Goal: Information Seeking & Learning: Find specific fact

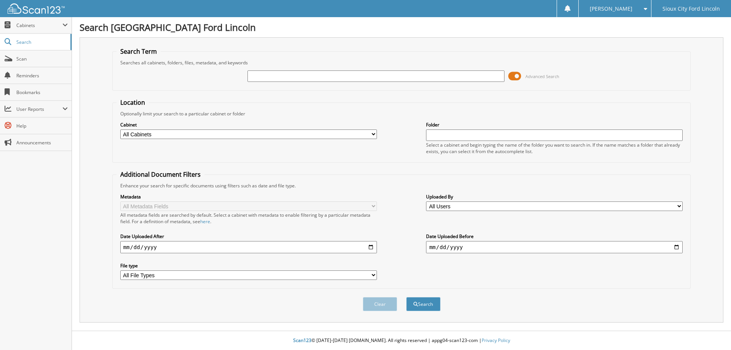
click at [267, 80] on input "text" at bounding box center [376, 75] width 257 height 11
type input "946601"
click at [406, 297] on button "Search" at bounding box center [423, 304] width 34 height 14
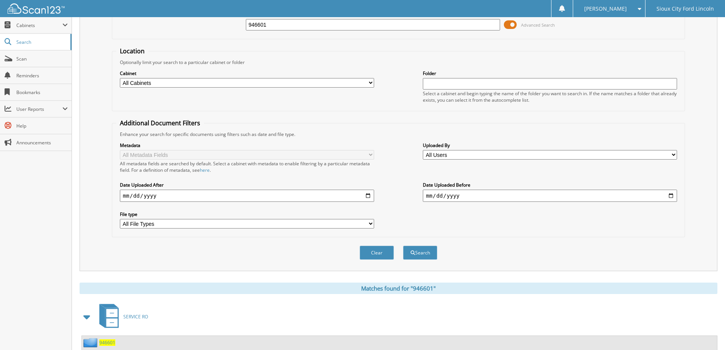
scroll to position [114, 0]
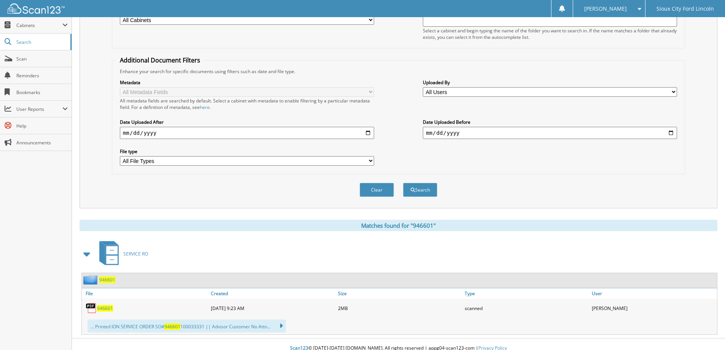
click at [107, 308] on span "946601" at bounding box center [105, 308] width 16 height 6
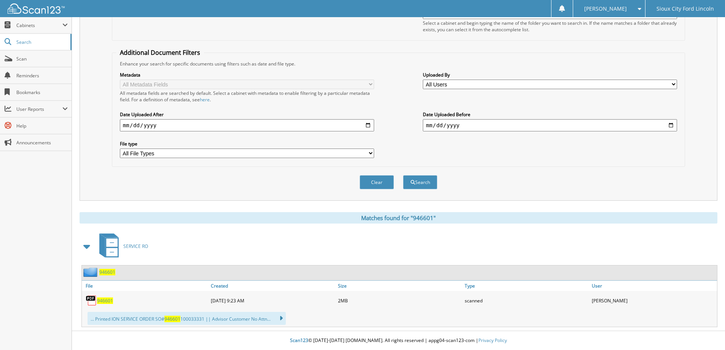
click at [105, 300] on span "946601" at bounding box center [105, 300] width 16 height 6
